Goal: Information Seeking & Learning: Understand process/instructions

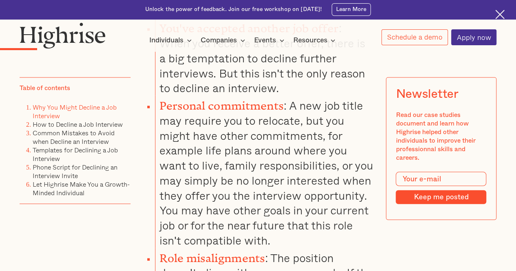
scroll to position [785, 0]
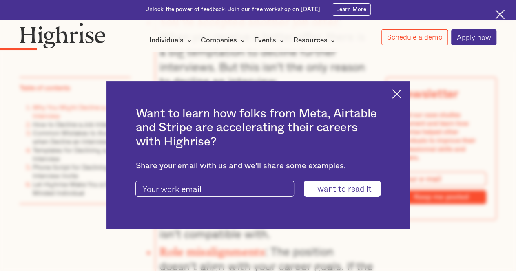
click at [400, 97] on img at bounding box center [396, 93] width 9 height 9
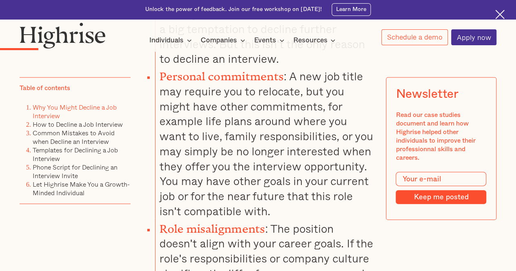
scroll to position [821, 0]
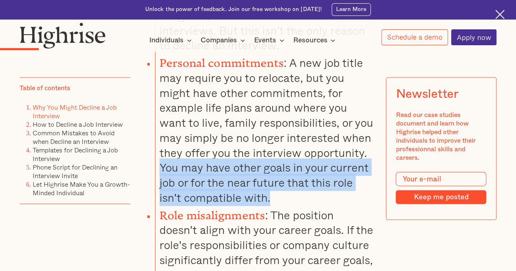
drag, startPoint x: 159, startPoint y: 175, endPoint x: 273, endPoint y: 202, distance: 117.0
click at [273, 202] on li "Personal commitments : A new job title may require you to relocate, but you mig…" at bounding box center [264, 129] width 219 height 153
click at [243, 195] on li "Personal commitments : A new job title may require you to relocate, but you mig…" at bounding box center [264, 129] width 219 height 153
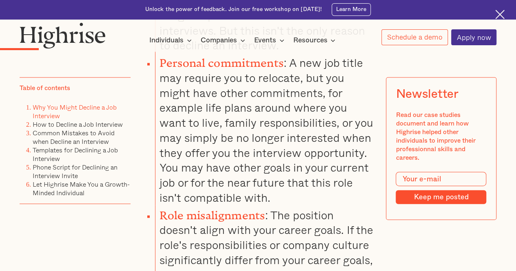
click at [270, 206] on li "Personal commitments : A new job title may require you to relocate, but you mig…" at bounding box center [264, 129] width 219 height 153
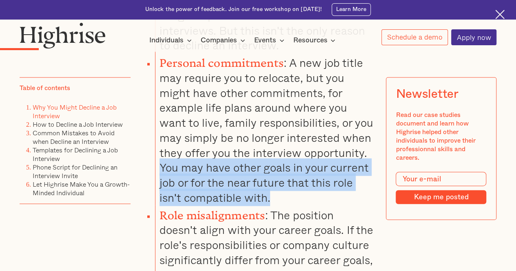
drag, startPoint x: 269, startPoint y: 206, endPoint x: 158, endPoint y: 174, distance: 115.1
click at [158, 174] on li "Personal commitments : A new job title may require you to relocate, but you mig…" at bounding box center [264, 129] width 219 height 153
copy li "You may have other goals in your current job or for the near future that this r…"
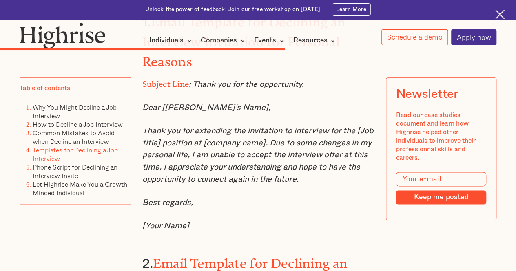
scroll to position [3513, 0]
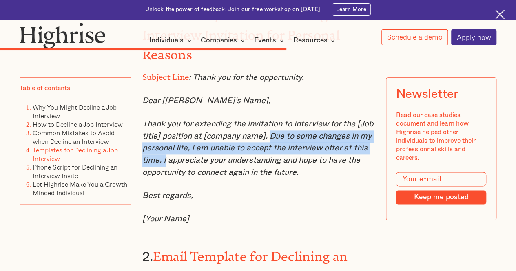
drag, startPoint x: 270, startPoint y: 140, endPoint x: 163, endPoint y: 160, distance: 108.3
click at [163, 160] on em "Thank you for extending the invitation to interview for the [Job title] positio…" at bounding box center [257, 148] width 231 height 56
copy em "Due to some changes in my personal life, I am unable to accept the interview of…"
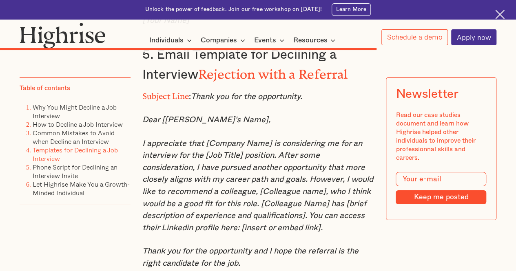
scroll to position [4480, 0]
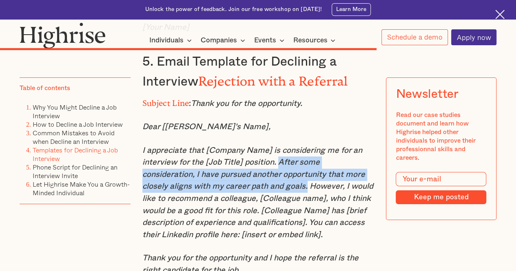
drag, startPoint x: 277, startPoint y: 158, endPoint x: 255, endPoint y: 184, distance: 33.8
click at [255, 184] on em "I appreciate that [Company Name] is considering me for an interview for the [Jo…" at bounding box center [257, 192] width 231 height 93
copy em "After some consideration, I have pursued another opportunity that more closely …"
